Goal: Check status: Check status

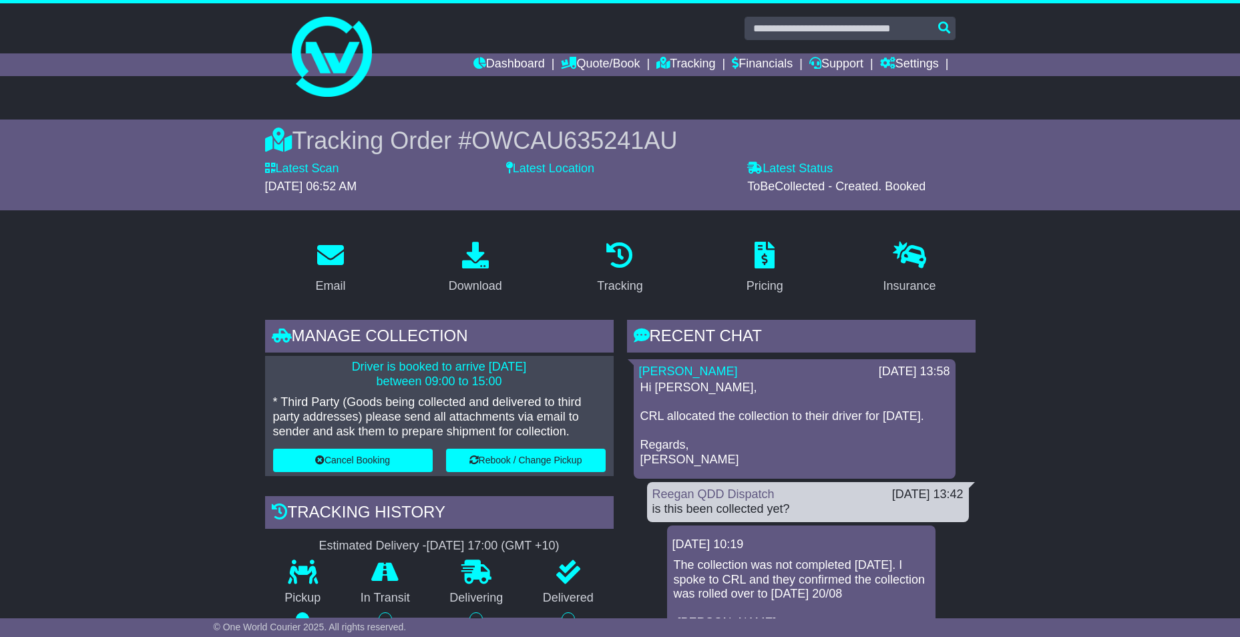
click at [459, 66] on div "Dashboard Quote/Book Domestic International Saved Quotes Drafts Domestic Quote …" at bounding box center [620, 64] width 684 height 23
click at [503, 63] on link "Dashboard" at bounding box center [508, 64] width 71 height 23
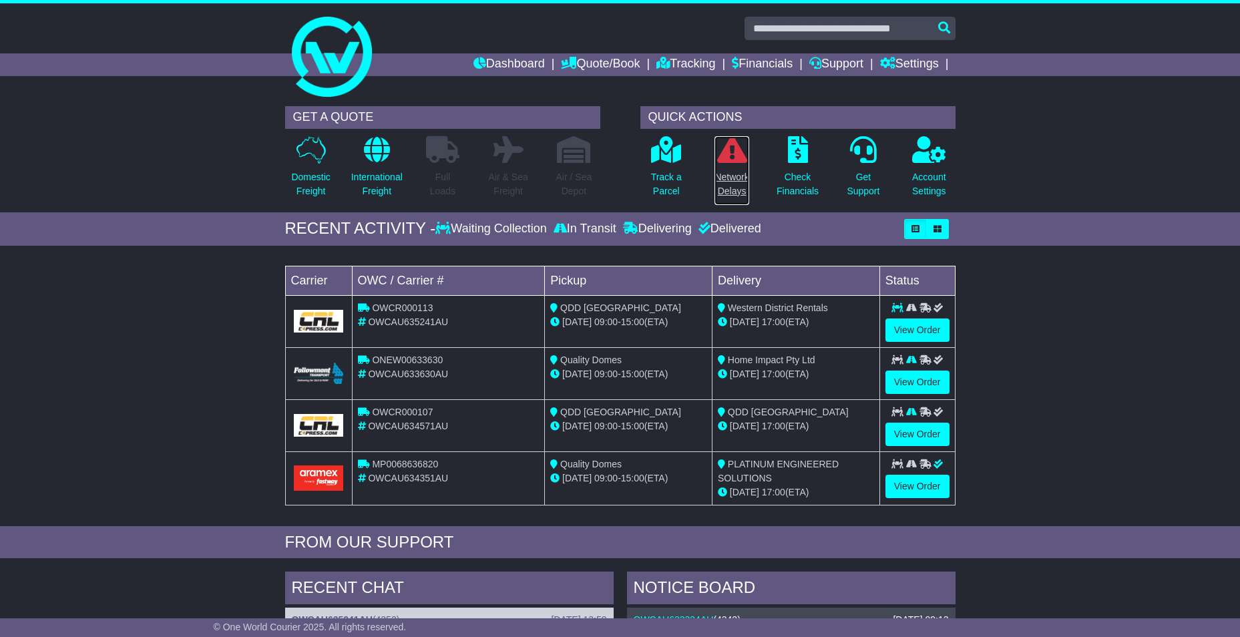
click at [728, 161] on icon at bounding box center [732, 149] width 30 height 27
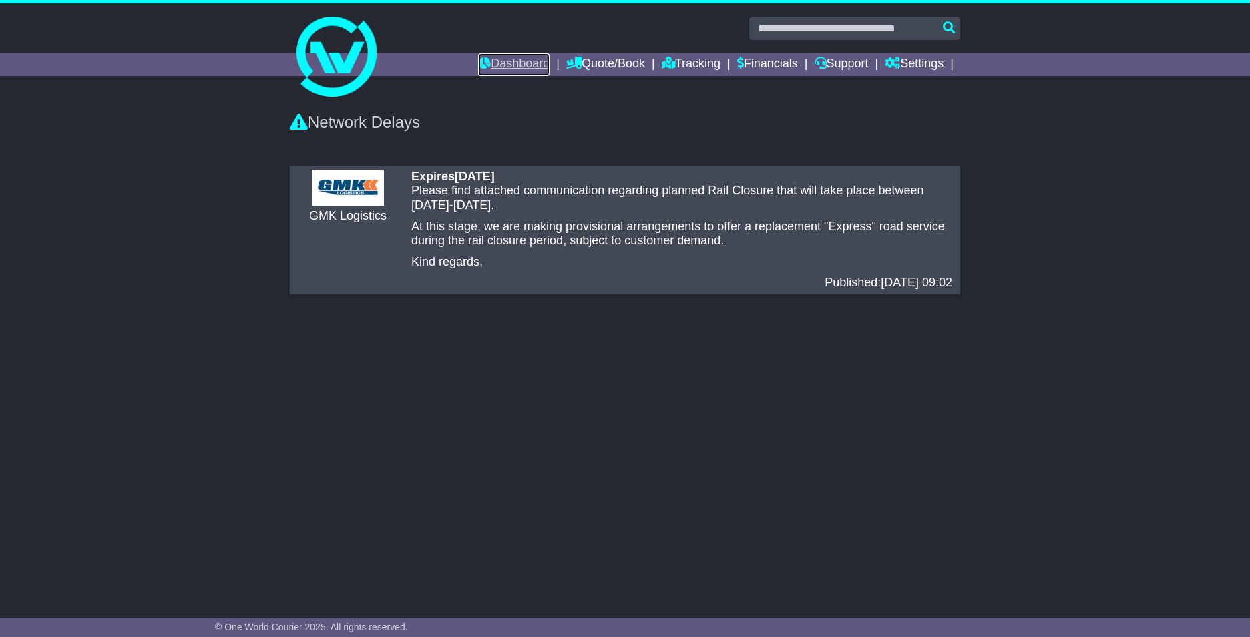
click at [504, 63] on link "Dashboard" at bounding box center [513, 64] width 71 height 23
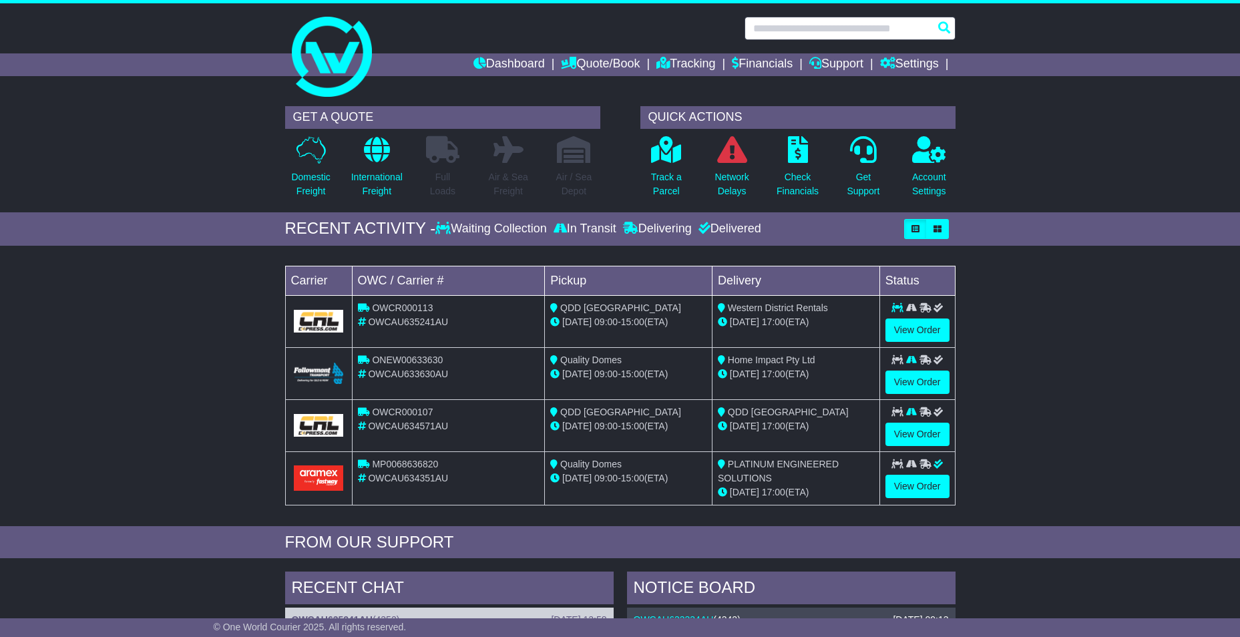
click at [798, 25] on input "text" at bounding box center [849, 28] width 211 height 23
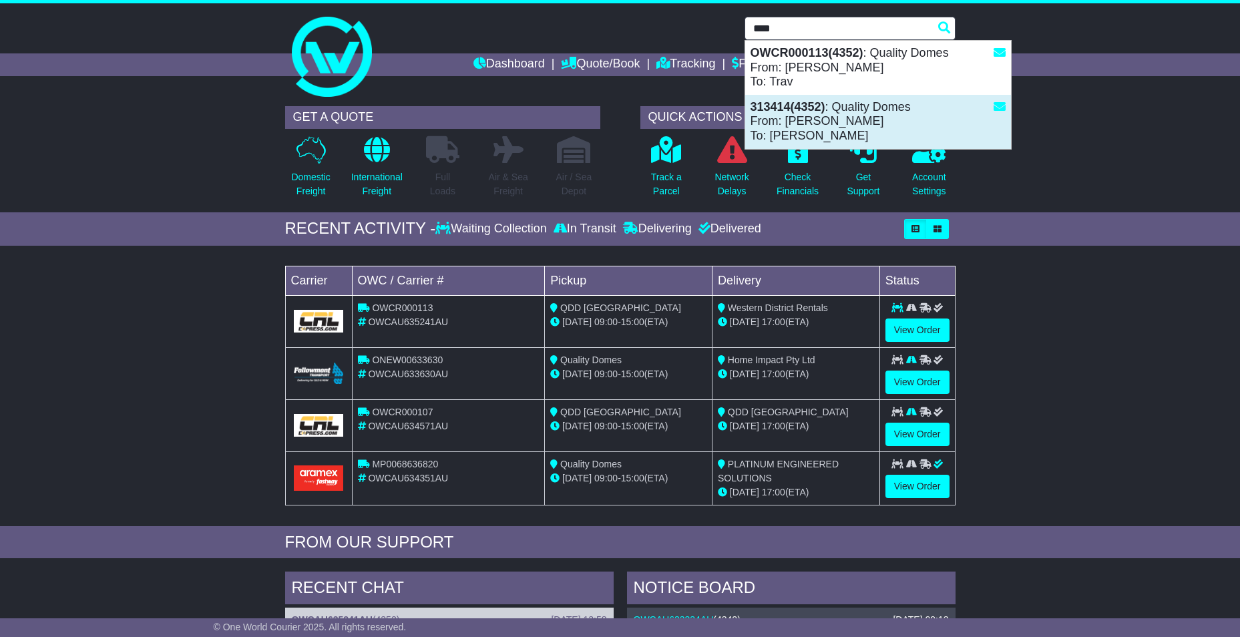
click at [843, 127] on div "313414(4352) : Quality Domes From: Reegan Slack To: Dean Farrugia" at bounding box center [878, 122] width 266 height 54
type input "******"
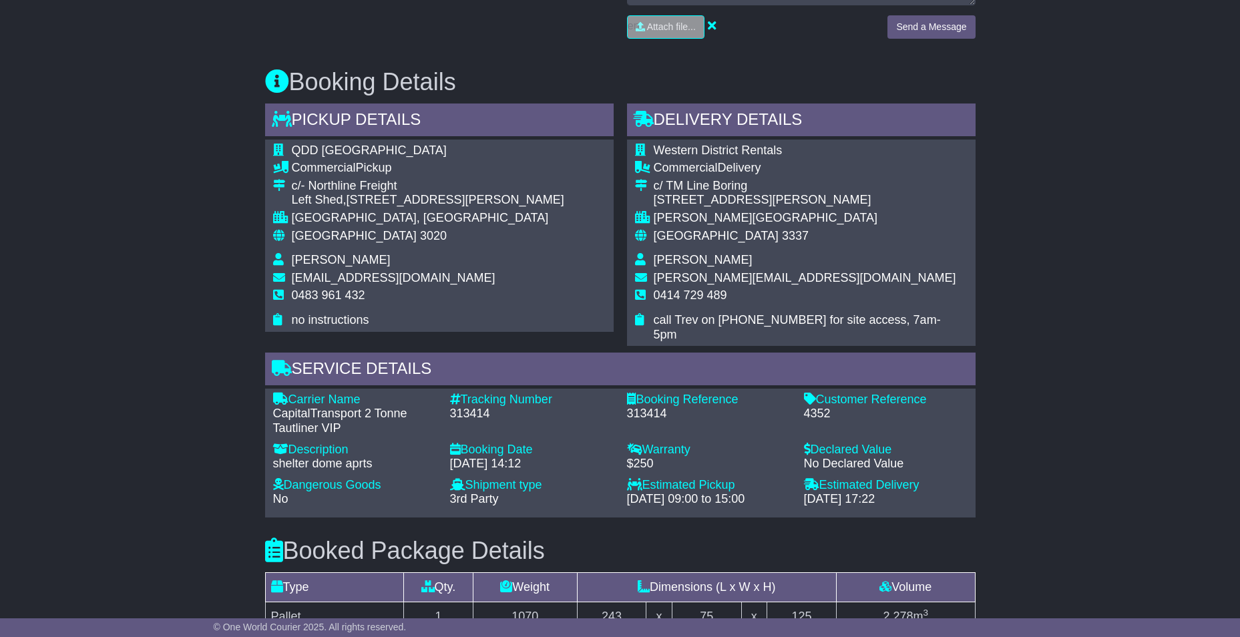
scroll to position [583, 0]
